Goal: Answer question/provide support

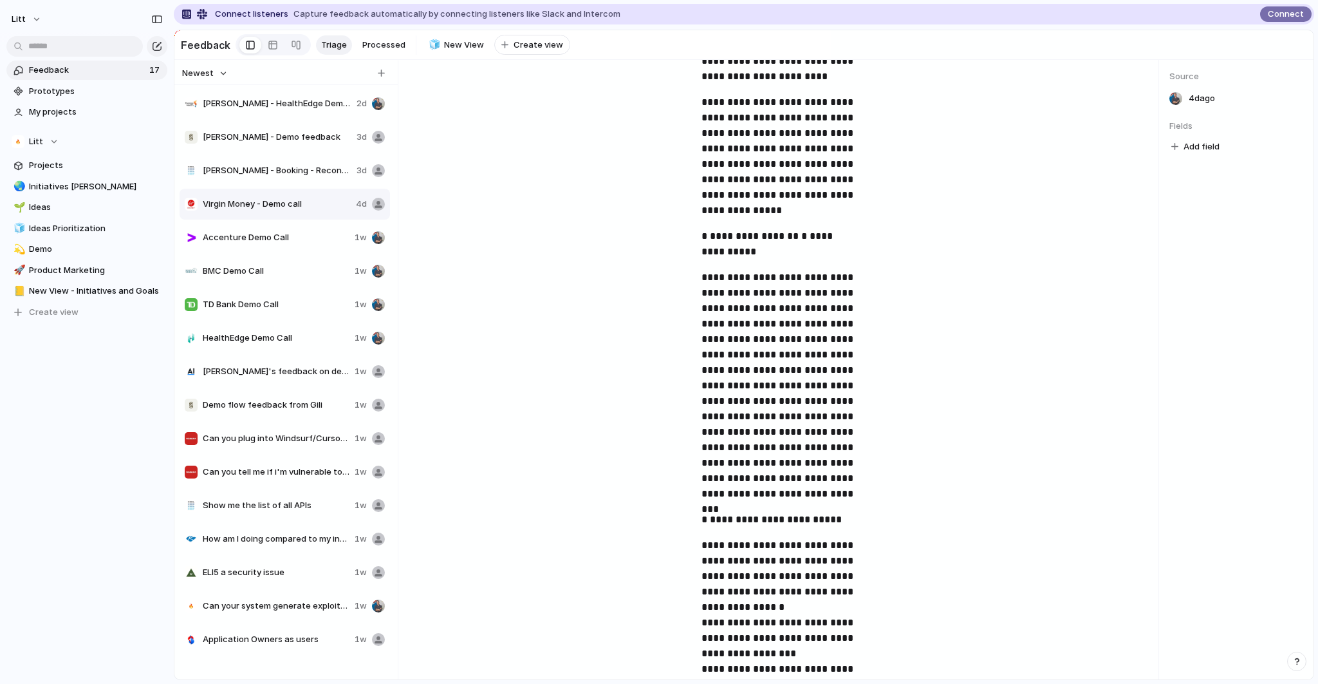
scroll to position [285, 0]
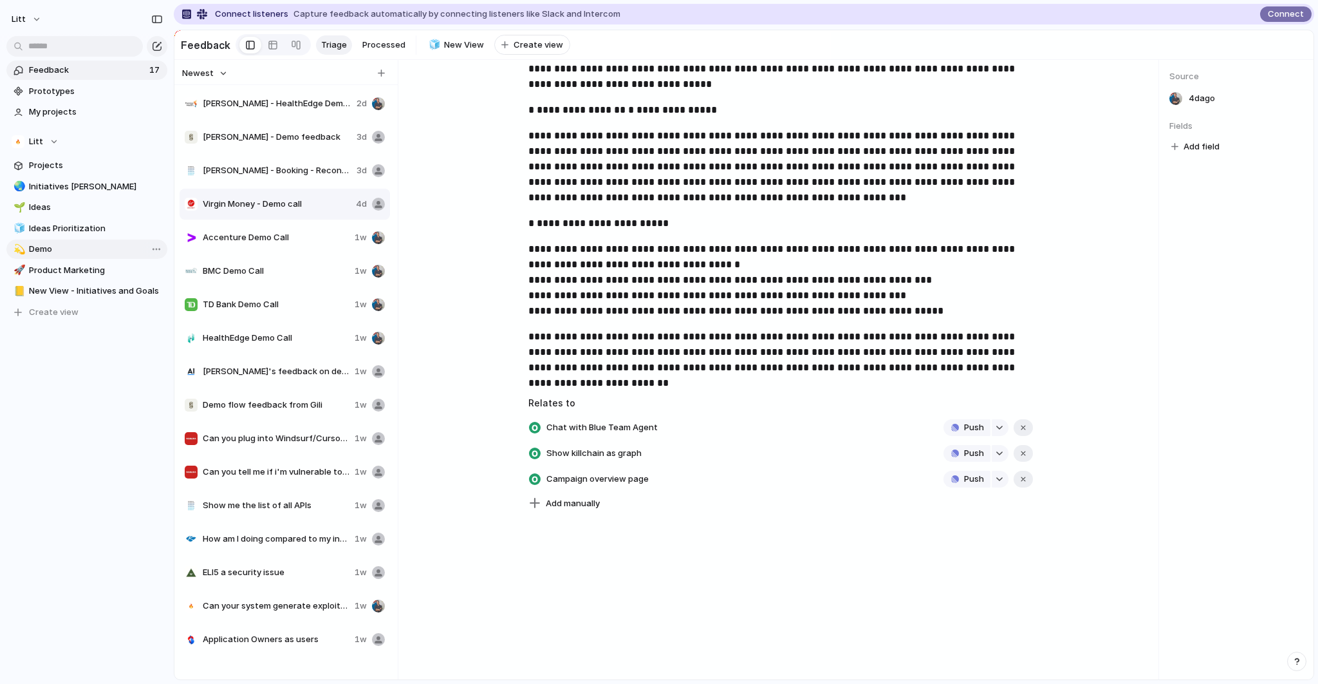
click at [73, 254] on span "Demo" at bounding box center [96, 249] width 134 height 13
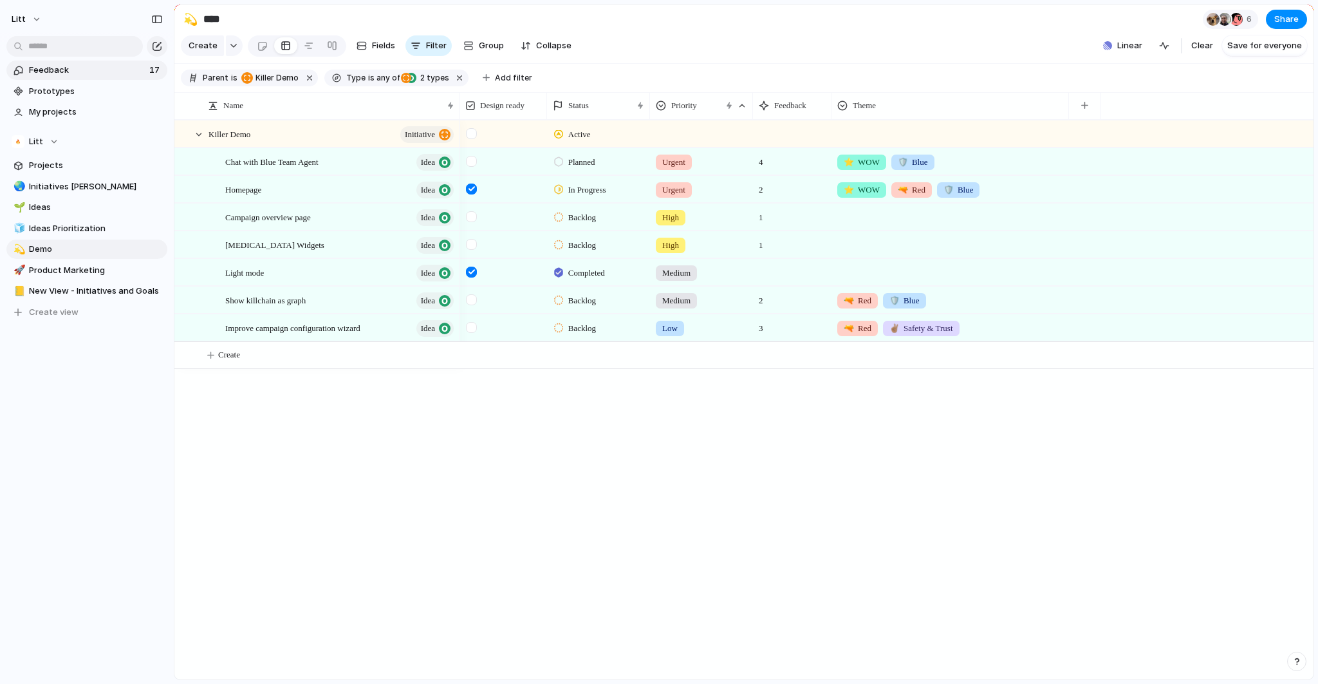
click at [86, 67] on span "Feedback" at bounding box center [87, 70] width 117 height 13
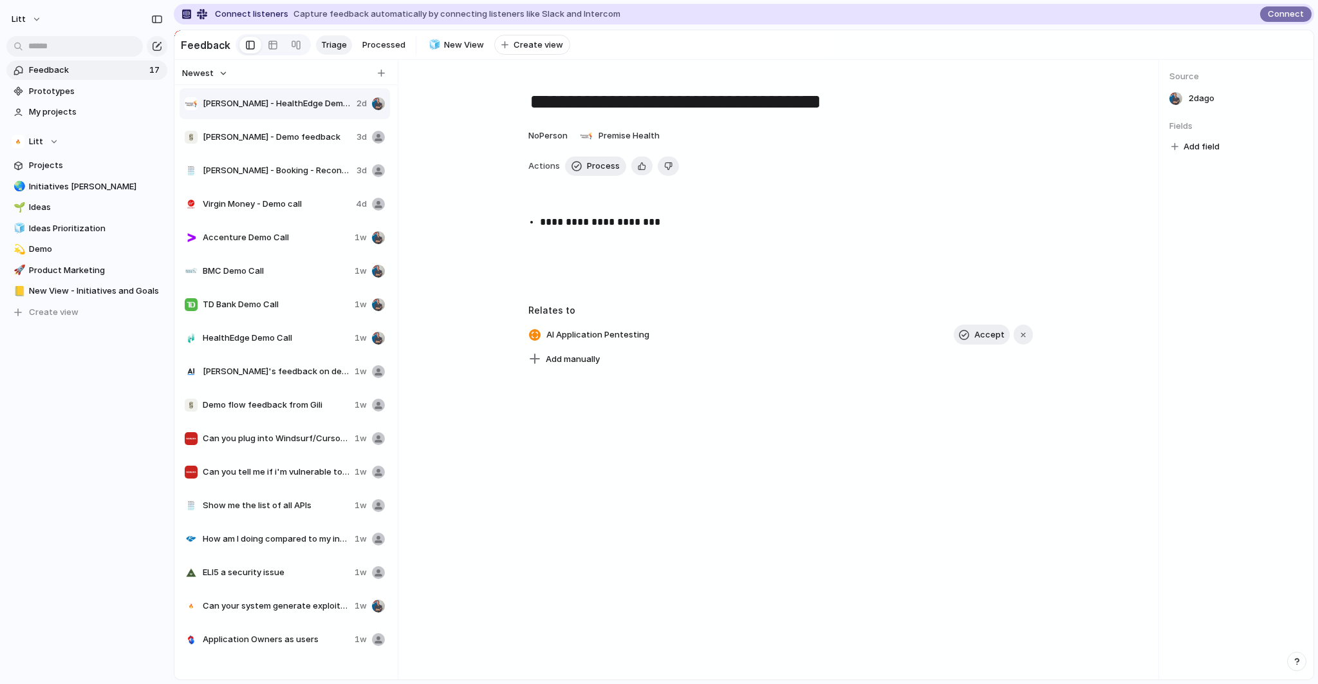
click at [261, 144] on span "[PERSON_NAME] - Demo feedback" at bounding box center [277, 137] width 149 height 13
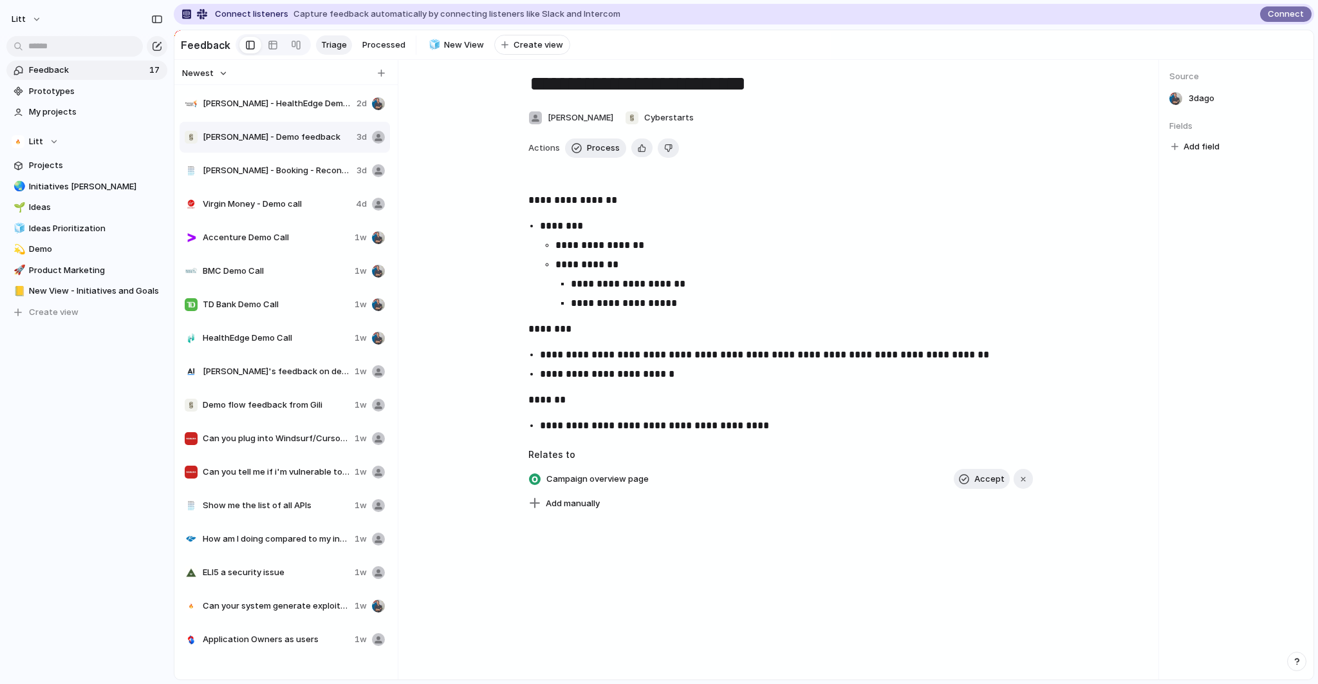
scroll to position [28, 0]
click at [278, 186] on div "[PERSON_NAME] - Booking - Reconnaissance 3d" at bounding box center [285, 170] width 211 height 31
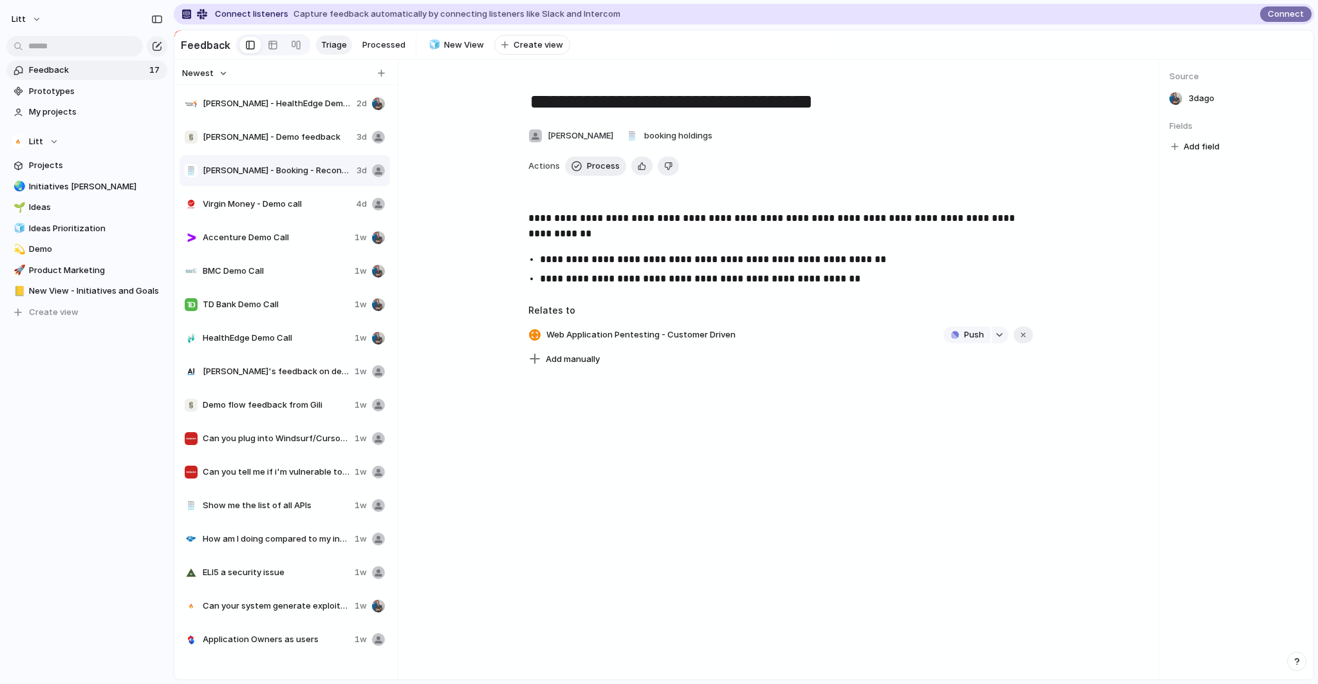
click at [262, 211] on span "Virgin Money - Demo call" at bounding box center [277, 204] width 148 height 13
type textarea "**********"
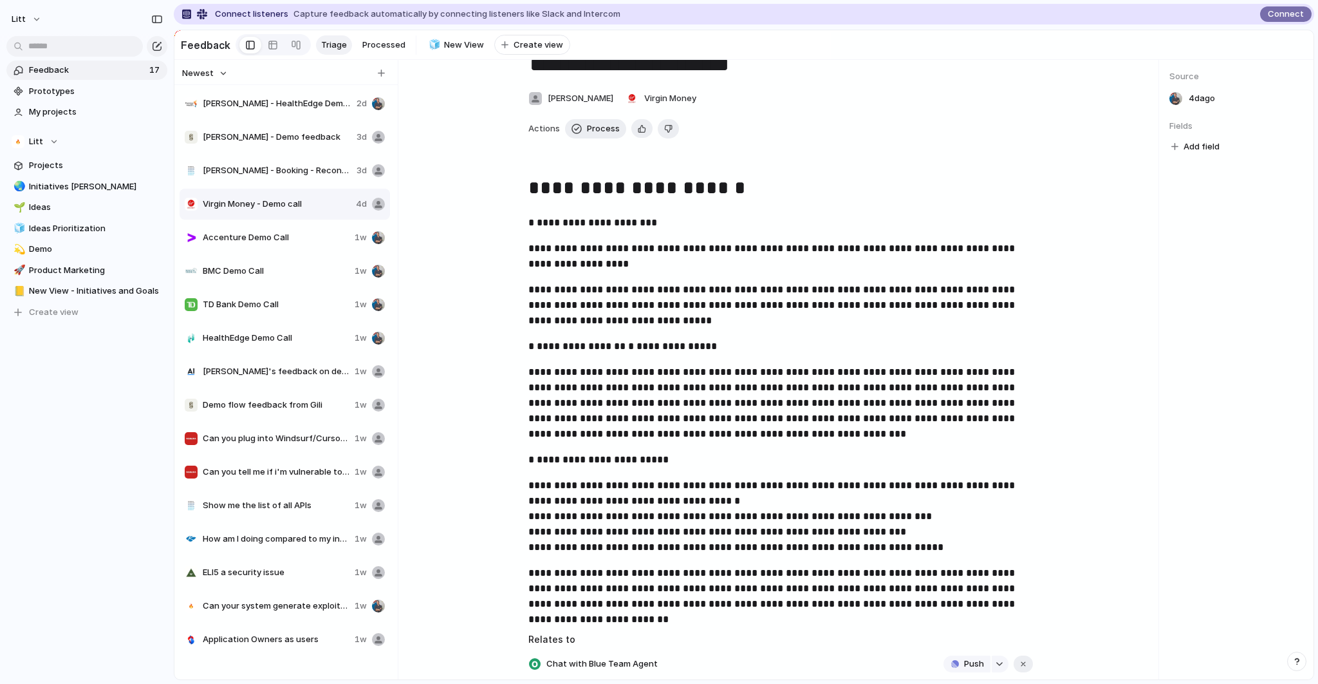
scroll to position [41, 0]
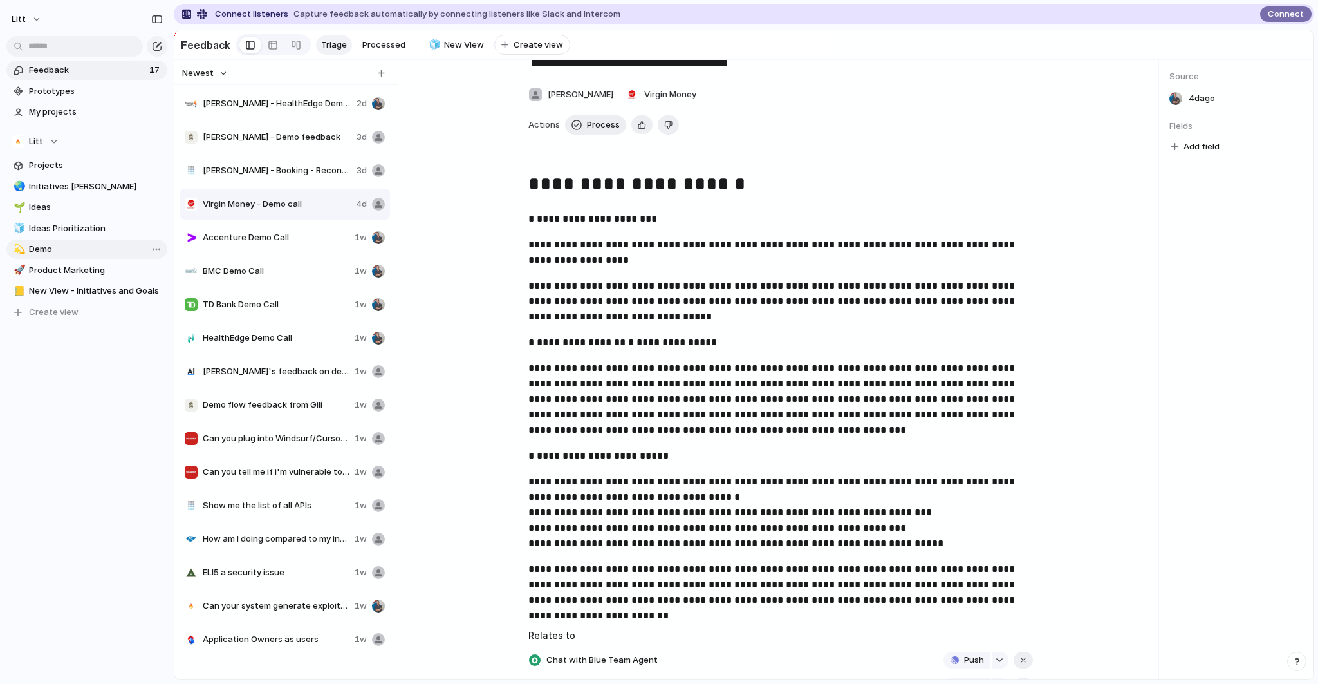
click at [59, 252] on span "Demo" at bounding box center [96, 249] width 134 height 13
